Goal: Transaction & Acquisition: Book appointment/travel/reservation

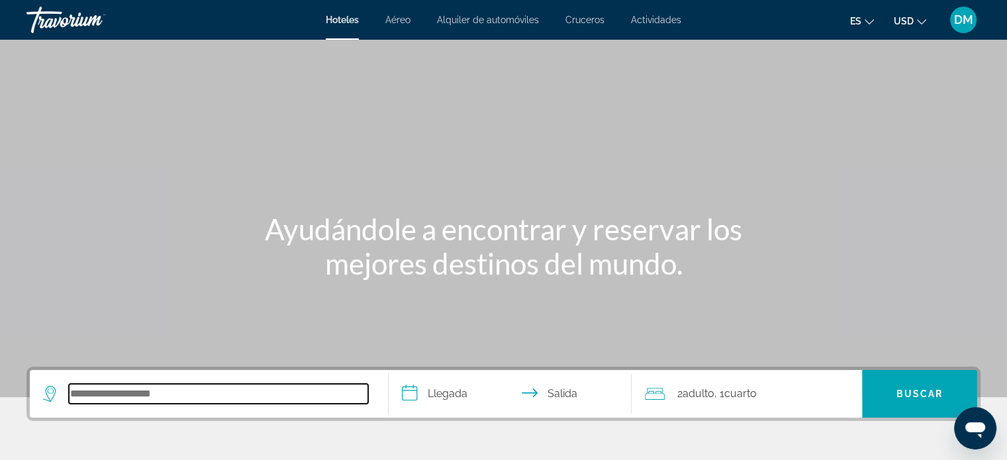
click at [127, 392] on input "Search hotel destination" at bounding box center [218, 394] width 299 height 20
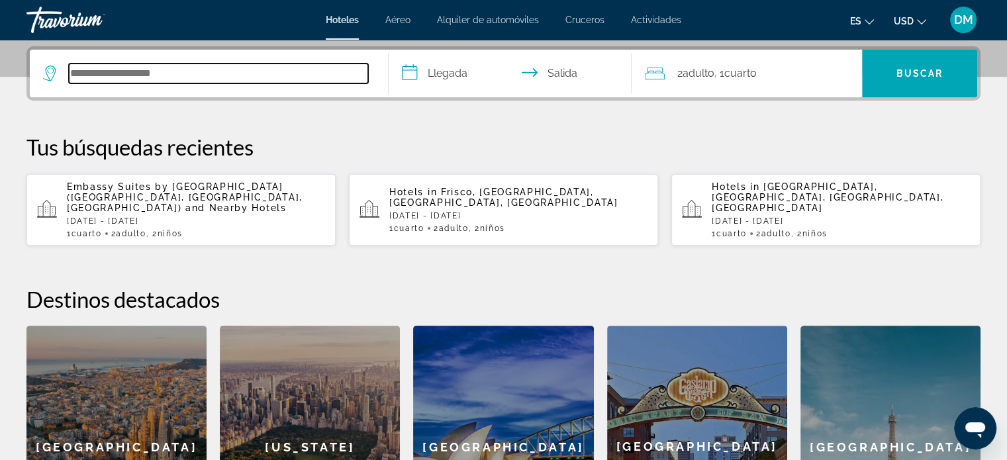
scroll to position [323, 0]
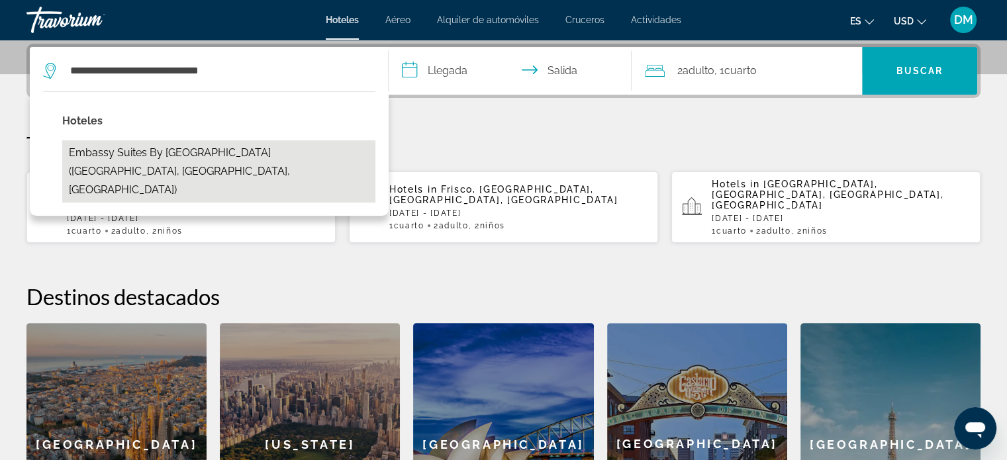
click at [337, 169] on button "Embassy Suites by [GEOGRAPHIC_DATA] ([GEOGRAPHIC_DATA], [GEOGRAPHIC_DATA], [GEO…" at bounding box center [218, 171] width 313 height 62
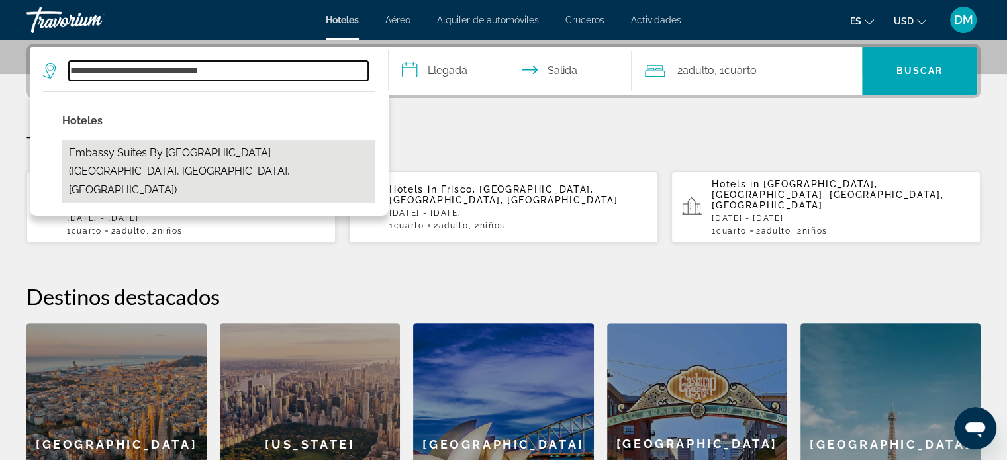
type input "**********"
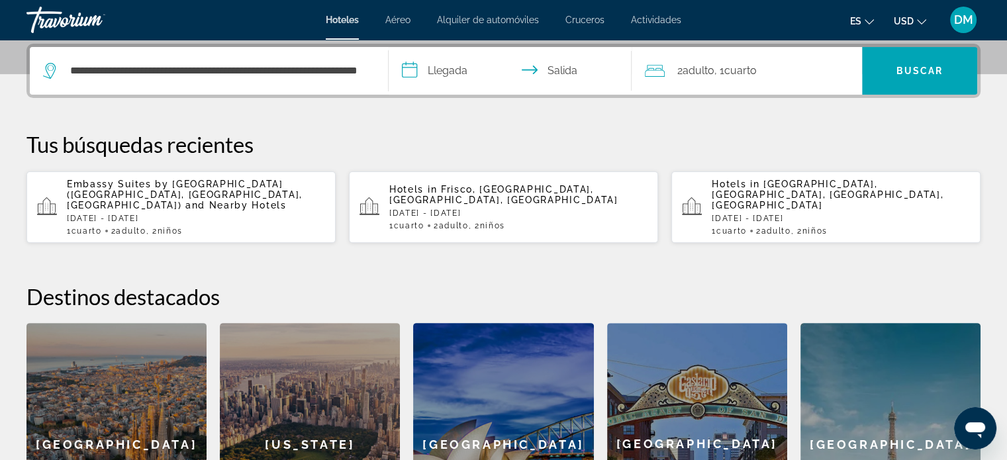
click at [473, 75] on input "**********" at bounding box center [513, 73] width 249 height 52
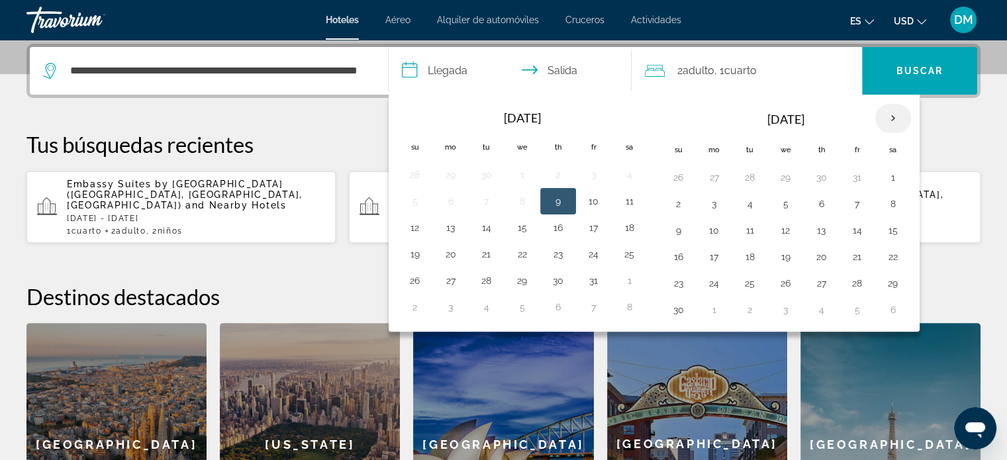
click at [883, 121] on th "Next month" at bounding box center [894, 118] width 36 height 29
click at [715, 280] on button "29" at bounding box center [714, 283] width 21 height 19
click at [436, 67] on input "**********" at bounding box center [513, 73] width 249 height 52
click at [715, 277] on button "29" at bounding box center [714, 283] width 21 height 19
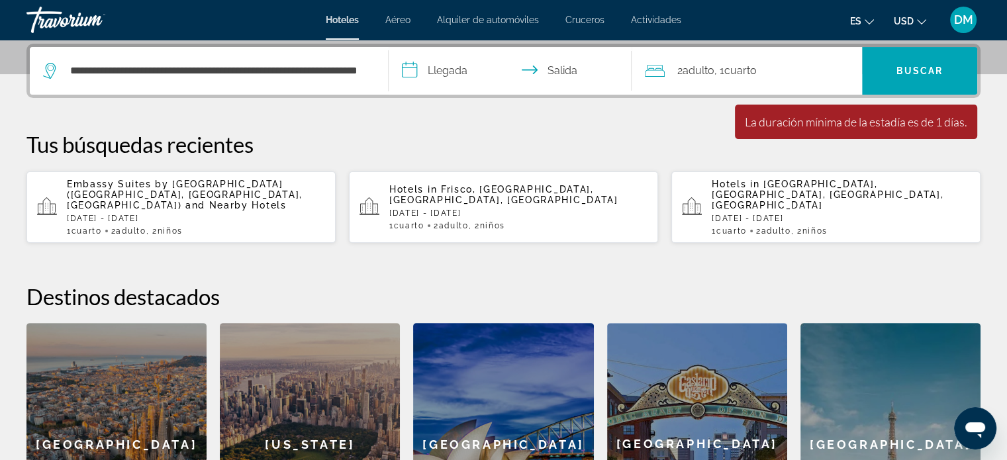
click at [446, 73] on input "**********" at bounding box center [513, 73] width 249 height 52
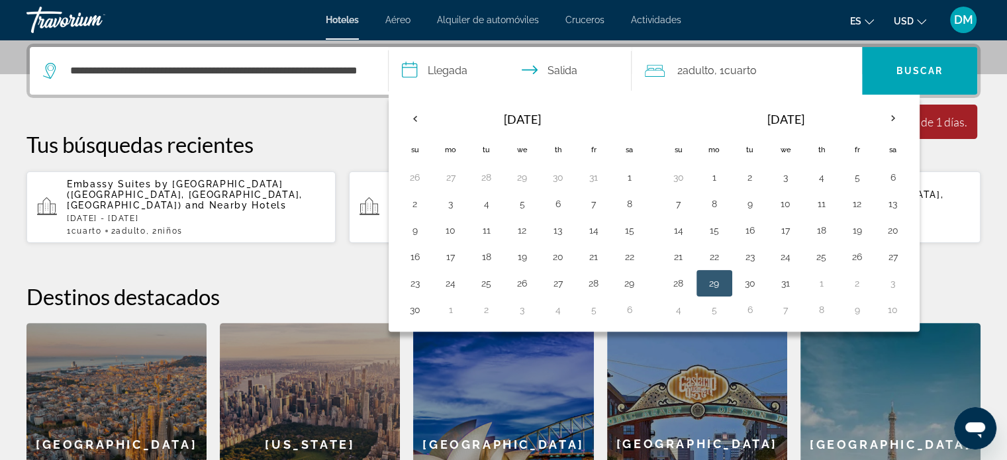
click at [709, 277] on button "29" at bounding box center [714, 283] width 21 height 19
click at [884, 116] on th "Next month" at bounding box center [894, 118] width 36 height 29
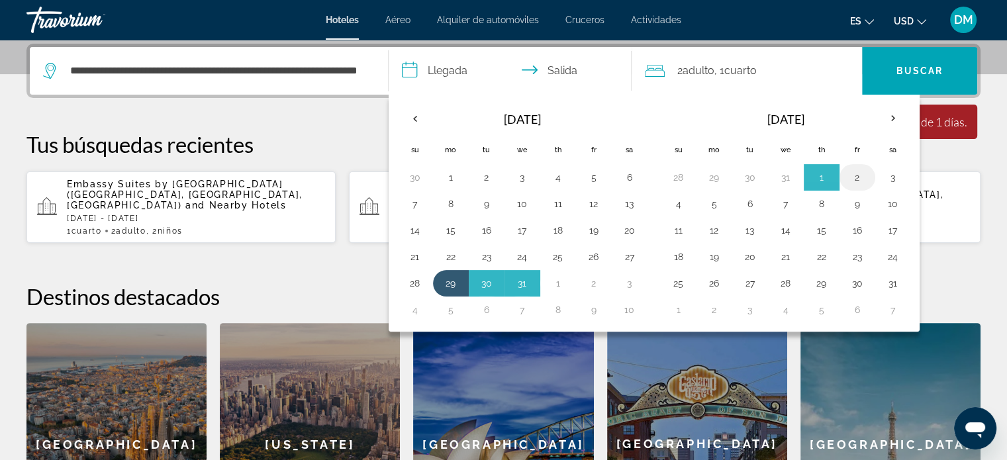
click at [856, 178] on button "2" at bounding box center [857, 177] width 21 height 19
type input "**********"
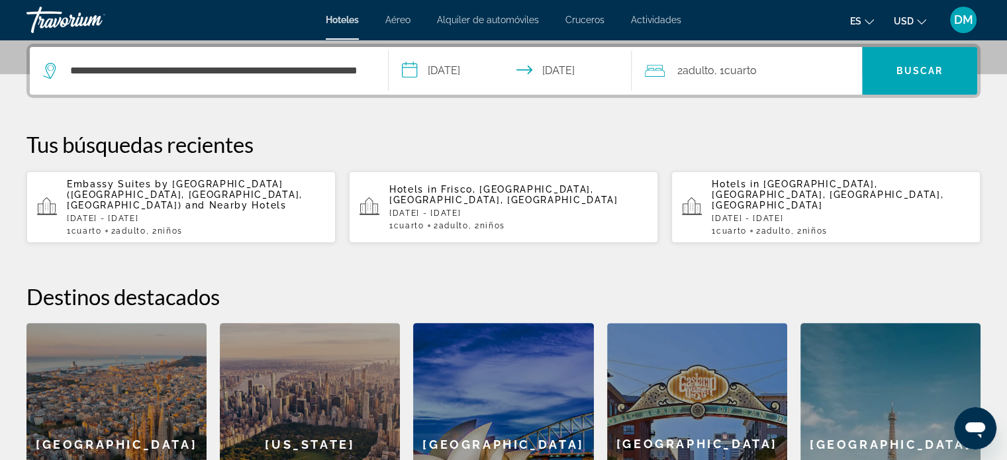
click at [762, 71] on div "2 Adulto Adulto , 1 Cuarto habitaciones" at bounding box center [753, 71] width 217 height 19
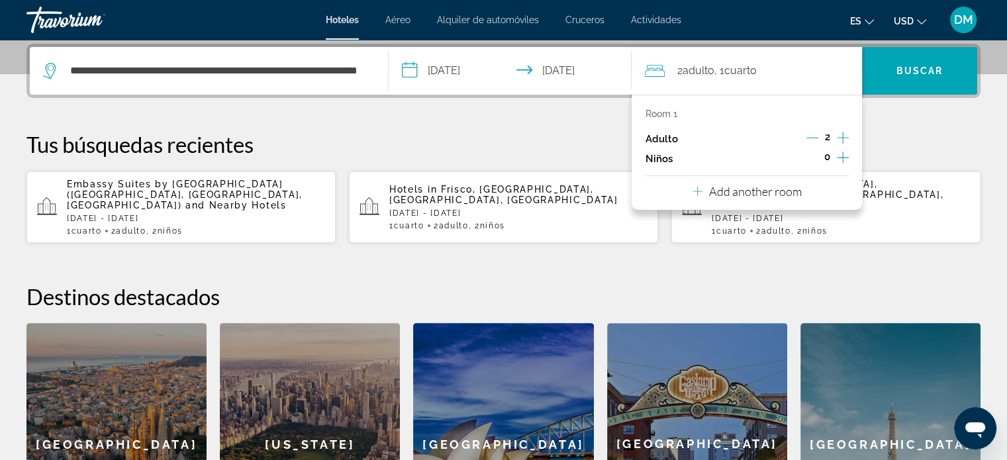
click at [843, 158] on icon "Increment children" at bounding box center [843, 158] width 12 height 12
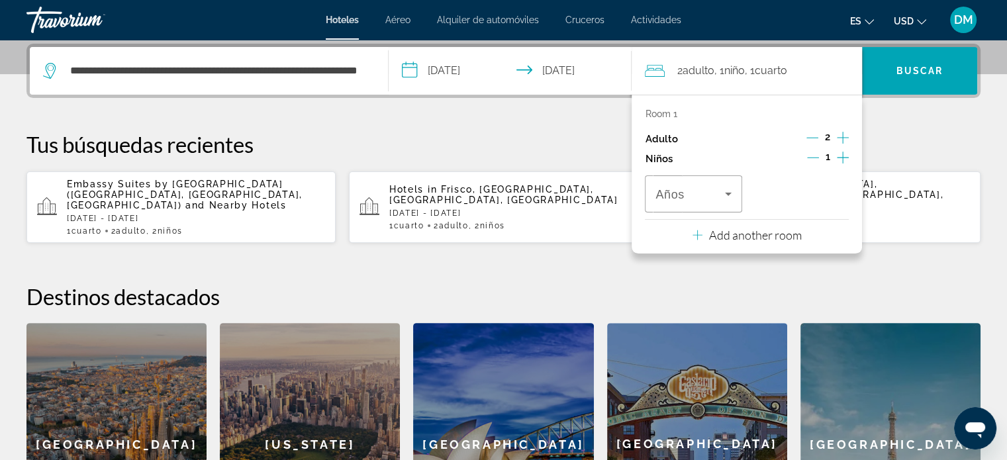
click at [843, 158] on icon "Increment children" at bounding box center [843, 158] width 12 height 12
click at [729, 194] on icon "Travelers: 2 adults, 2 children" at bounding box center [728, 194] width 7 height 3
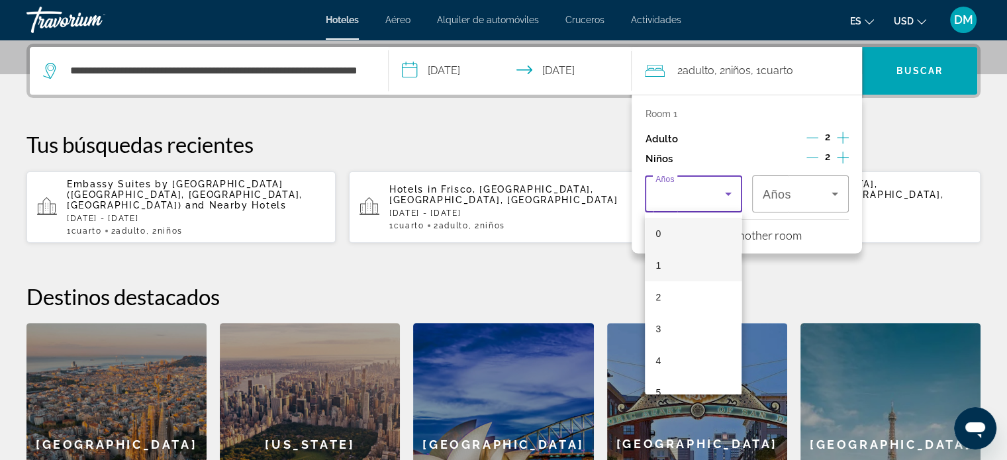
click at [685, 265] on mat-option "1" at bounding box center [693, 266] width 97 height 32
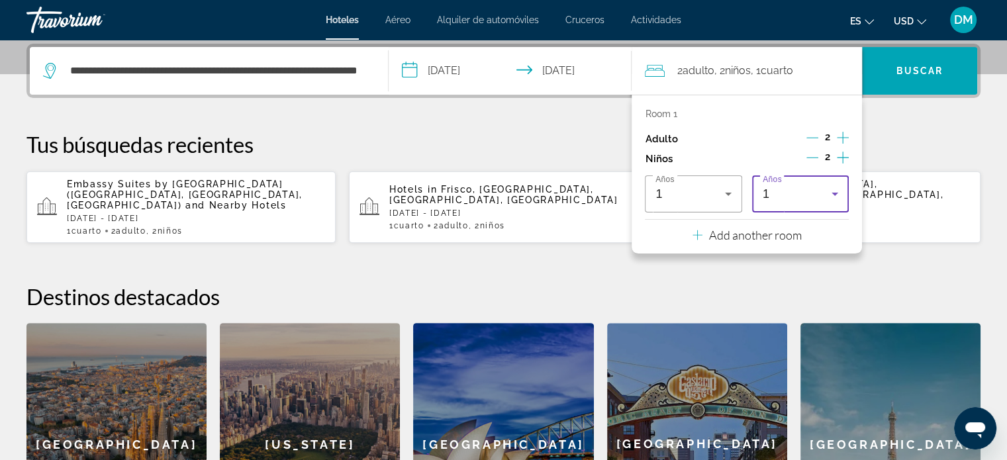
click at [811, 179] on div "1" at bounding box center [800, 194] width 75 height 37
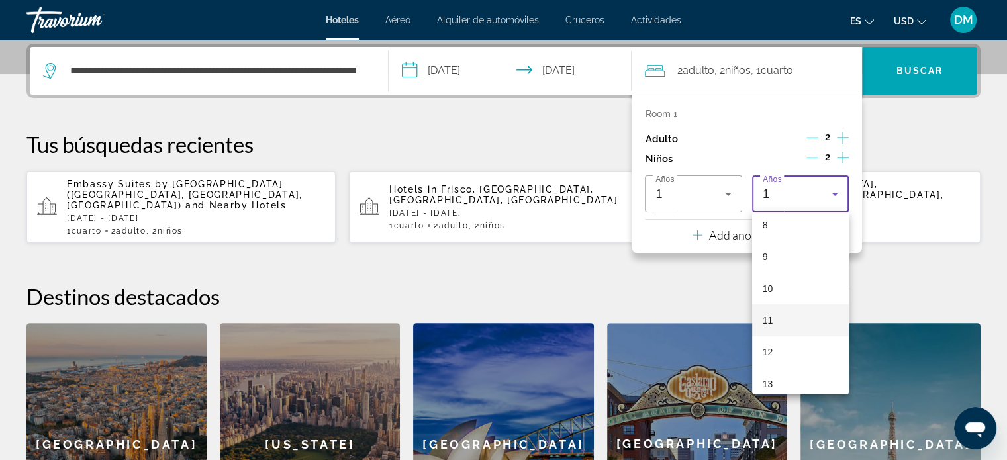
scroll to position [265, 0]
click at [781, 352] on mat-option "12" at bounding box center [800, 350] width 97 height 32
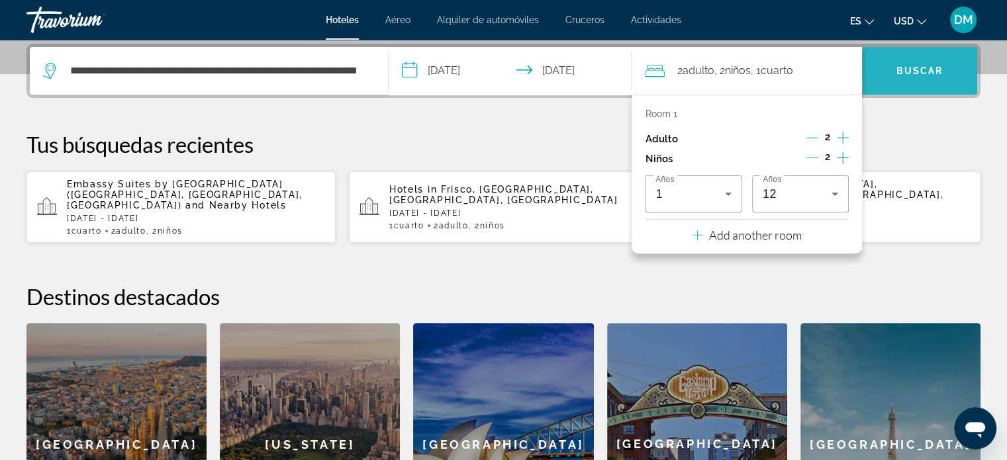
click at [904, 92] on span "Search" at bounding box center [919, 71] width 115 height 48
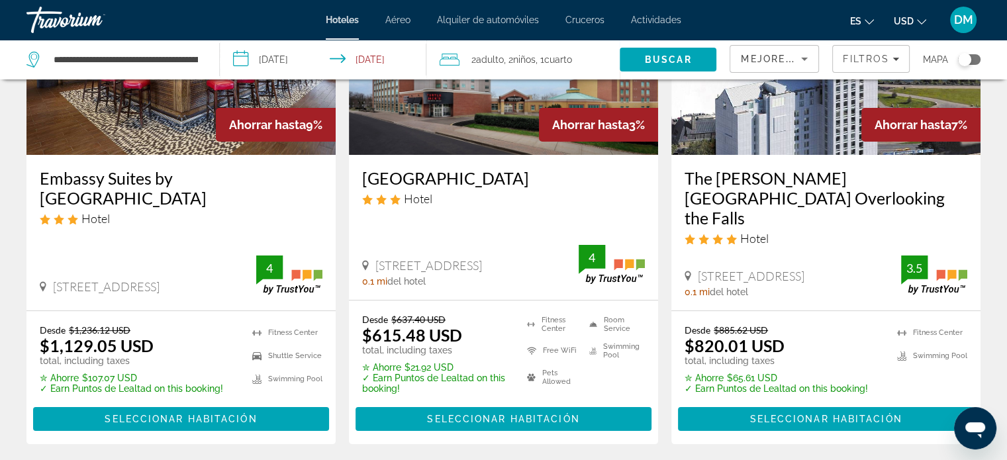
scroll to position [66, 0]
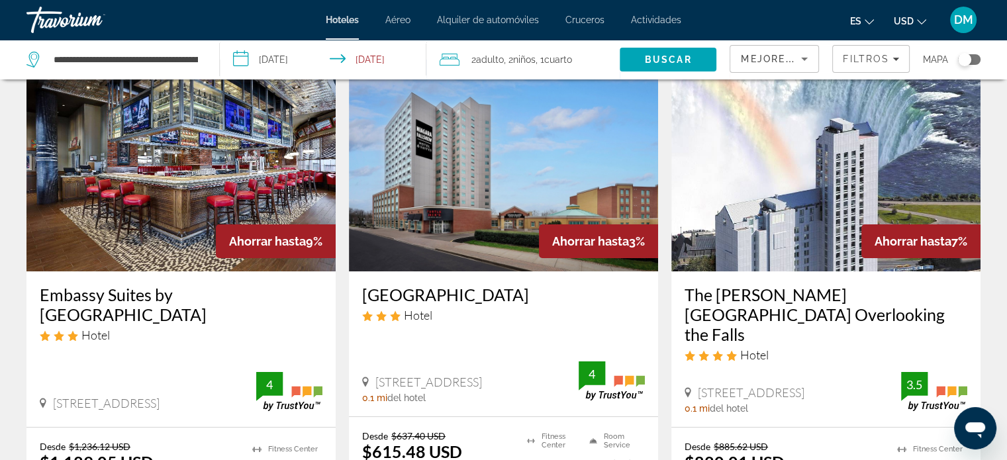
click at [156, 243] on img "Main content" at bounding box center [180, 166] width 309 height 212
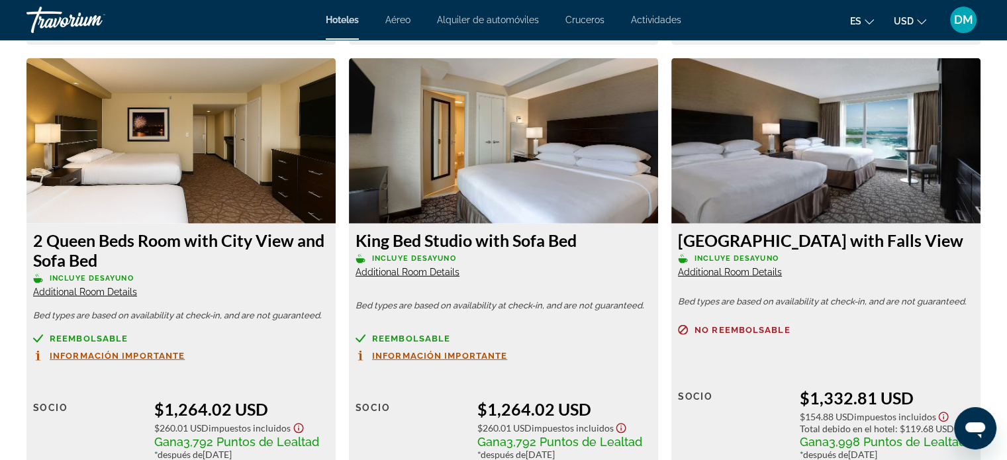
scroll to position [3709, 0]
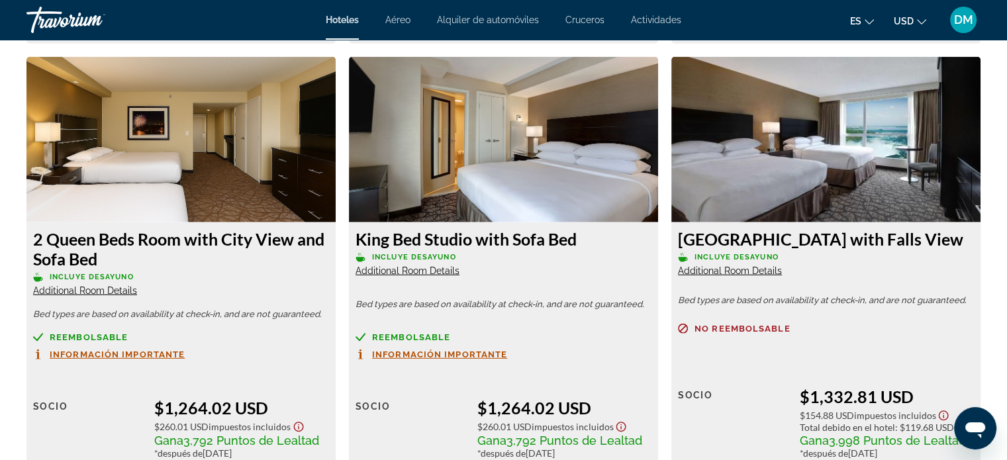
click at [739, 271] on span "Additional Room Details" at bounding box center [730, 271] width 104 height 11
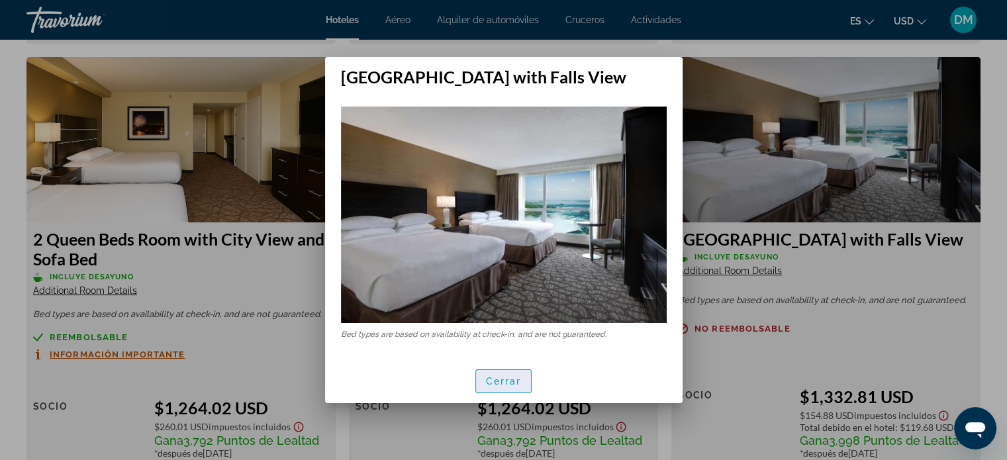
click at [509, 370] on span "button" at bounding box center [504, 382] width 56 height 32
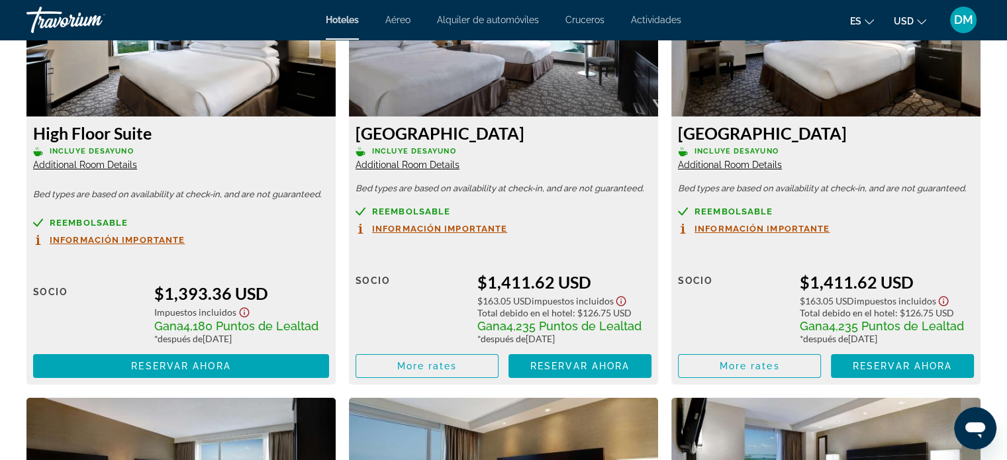
scroll to position [4702, 0]
